Goal: Navigation & Orientation: Find specific page/section

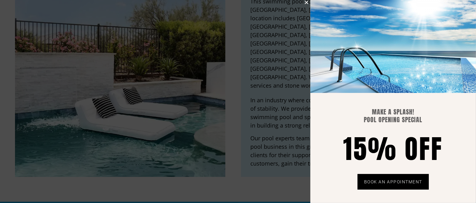
scroll to position [1634, 0]
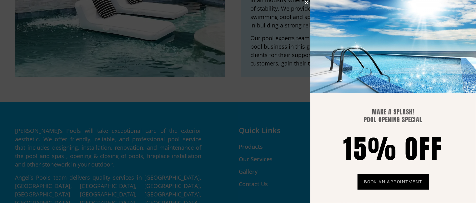
click at [306, 4] on icon "Close" at bounding box center [306, 2] width 5 height 5
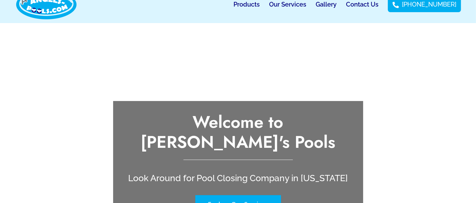
scroll to position [0, 0]
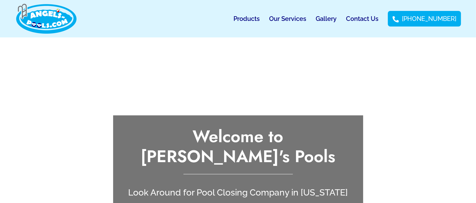
click at [300, 21] on link "Our Services" at bounding box center [287, 19] width 37 height 14
click at [300, 20] on link "Our Services" at bounding box center [287, 19] width 37 height 14
click at [298, 18] on link "Our Services" at bounding box center [287, 19] width 37 height 14
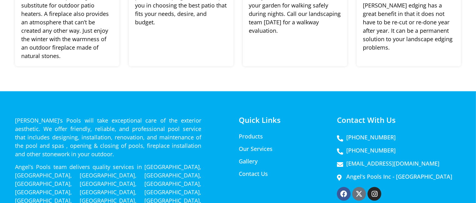
scroll to position [843, 0]
